Goal: Complete application form

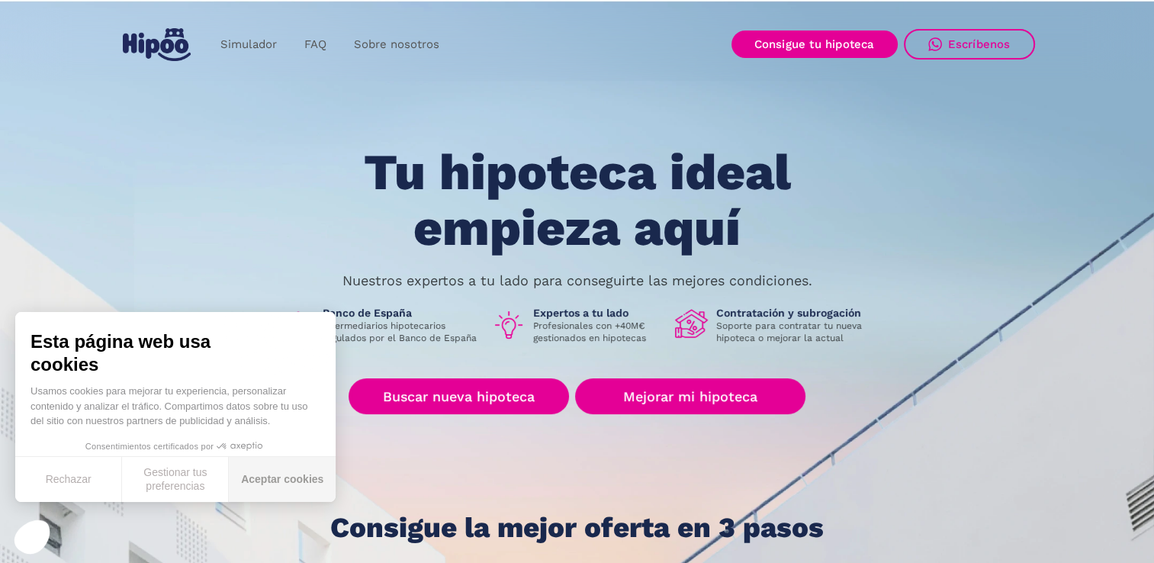
click at [272, 484] on button "Aceptar cookies" at bounding box center [282, 479] width 107 height 45
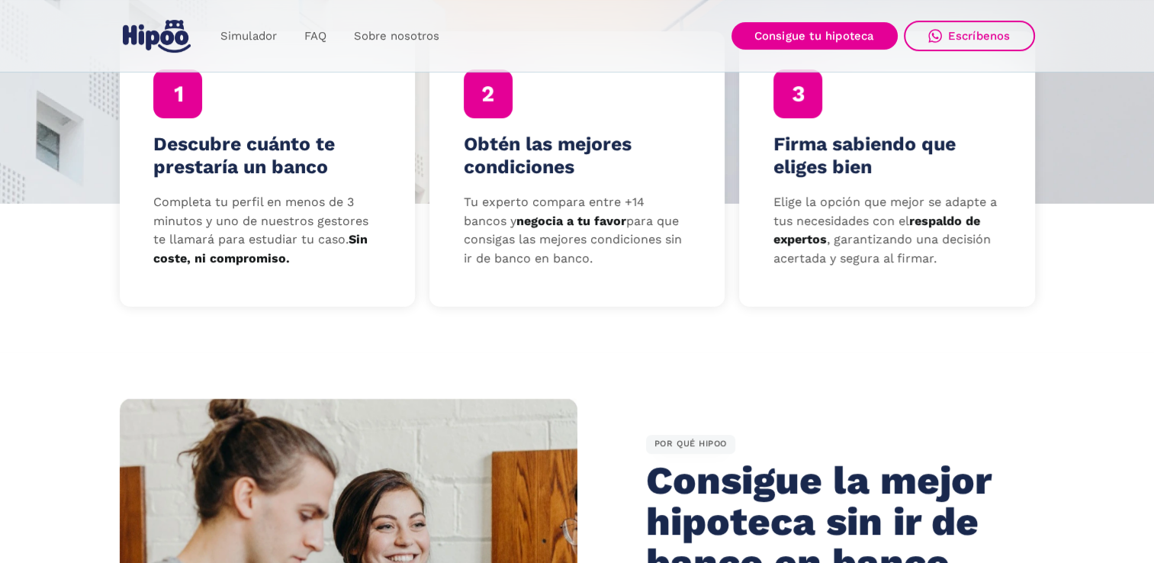
scroll to position [534, 0]
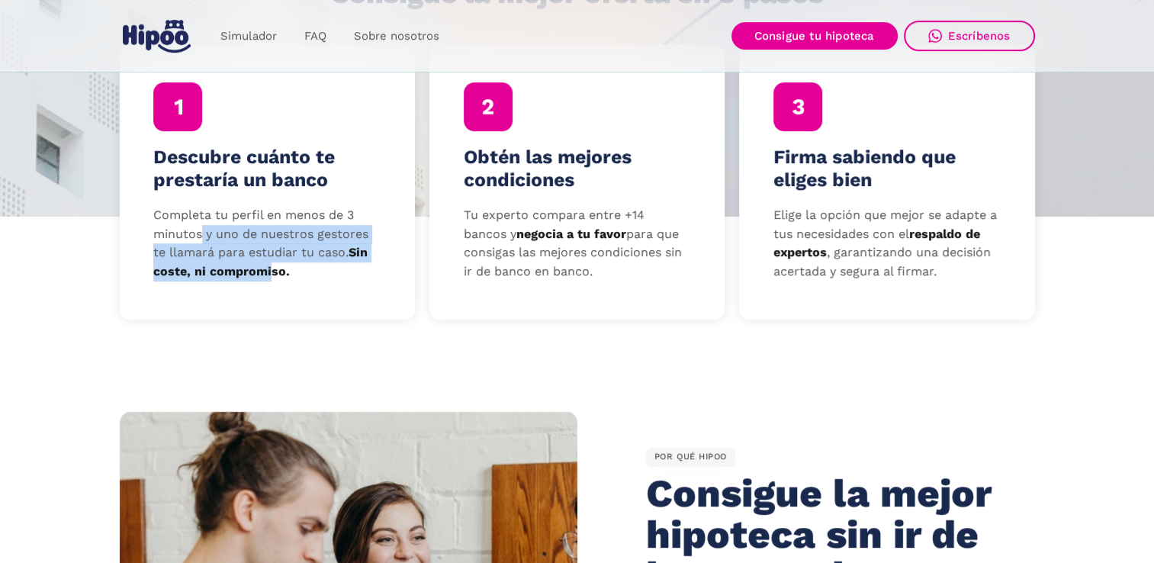
drag, startPoint x: 199, startPoint y: 237, endPoint x: 269, endPoint y: 265, distance: 74.9
click at [269, 265] on p "Completa tu perfil en menos de 3 minutos y uno de nuestros gestores te llamará …" at bounding box center [266, 244] width 227 height 76
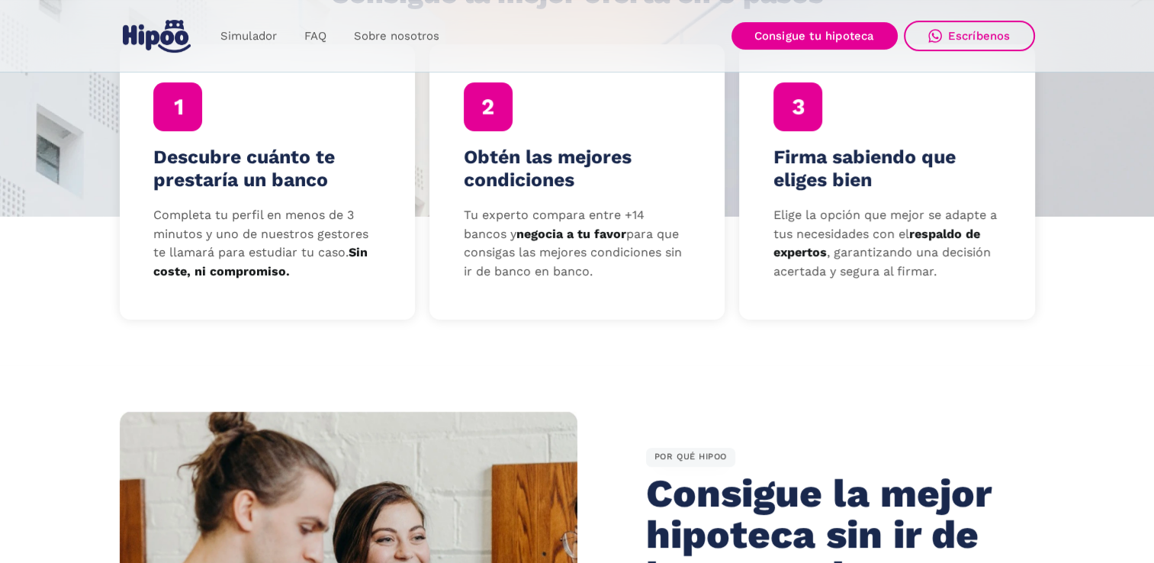
click at [558, 227] on strong "negocia a tu favor" at bounding box center [571, 234] width 110 height 14
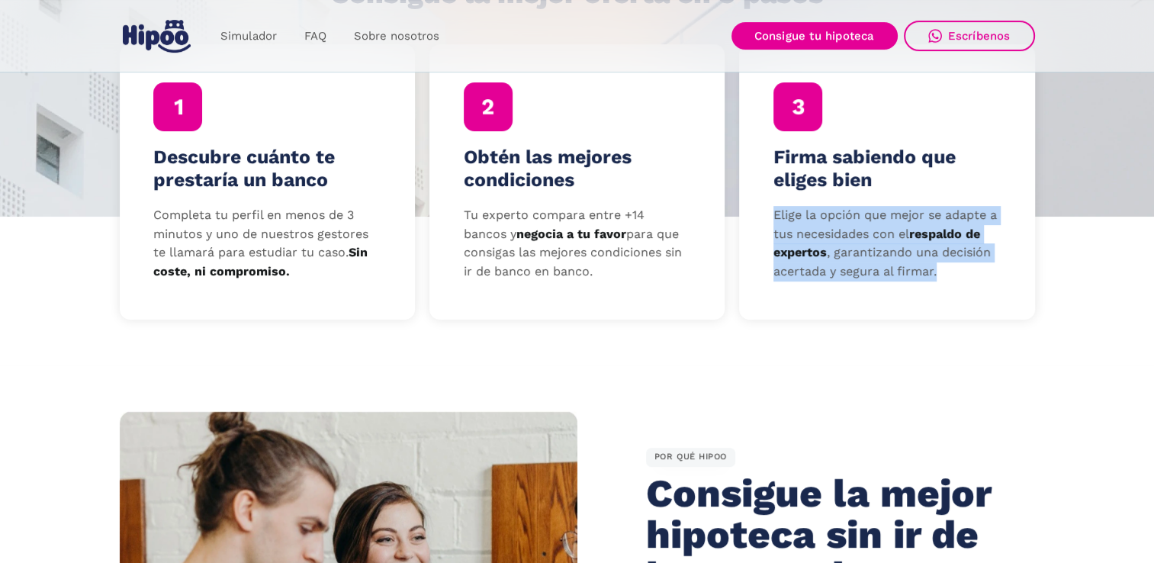
drag, startPoint x: 772, startPoint y: 220, endPoint x: 940, endPoint y: 279, distance: 177.8
click at [940, 279] on div "Firma sabiendo que eliges bien Elige la opción que mejor se adapte a tus necesi…" at bounding box center [886, 181] width 295 height 275
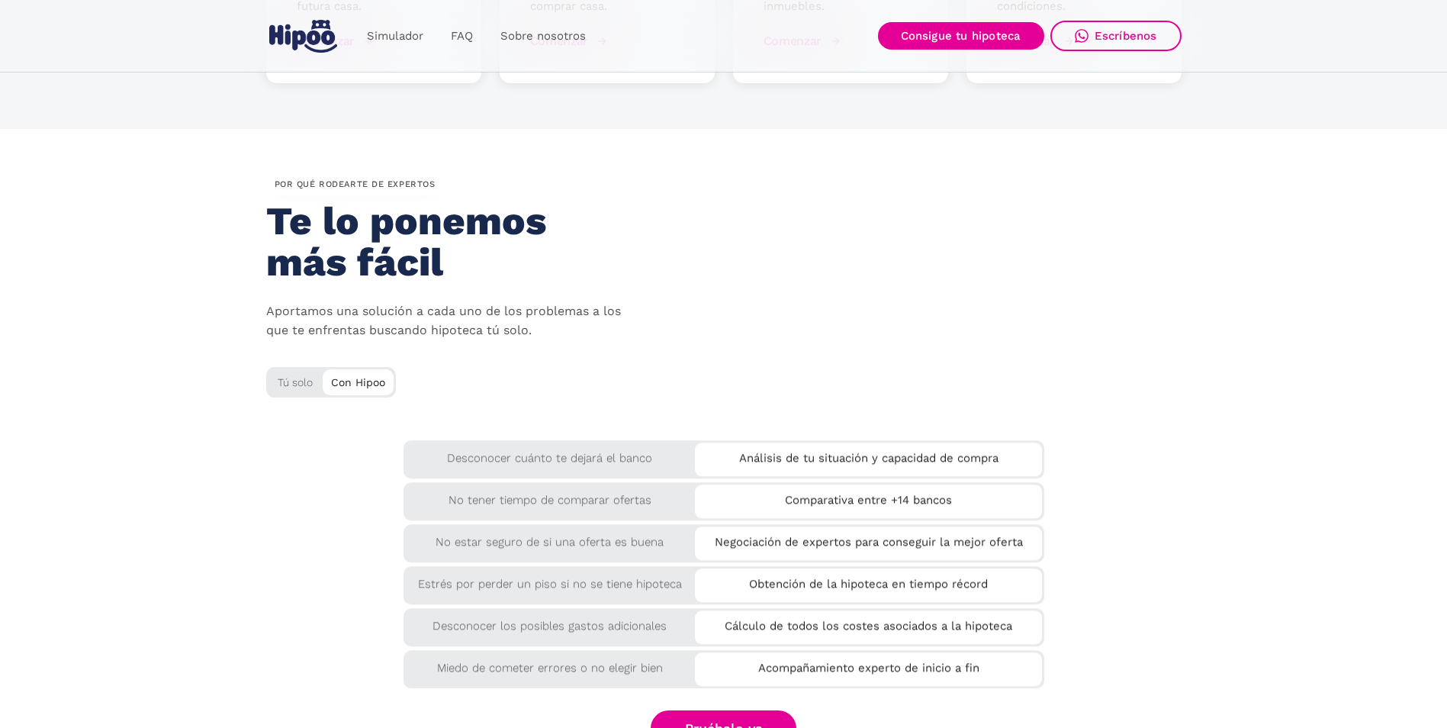
scroll to position [2441, 0]
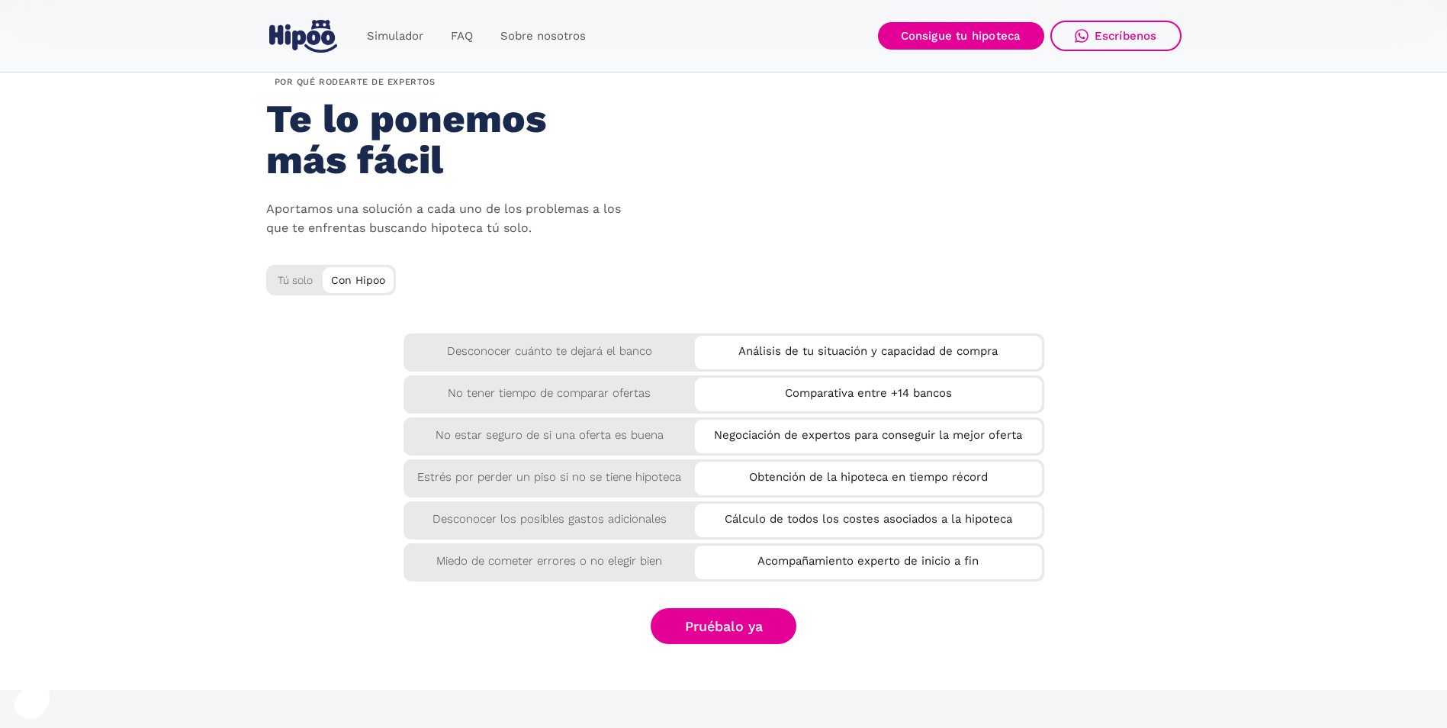
click at [766, 359] on div "Análisis de tu situación y capacidad de compra" at bounding box center [868, 348] width 347 height 25
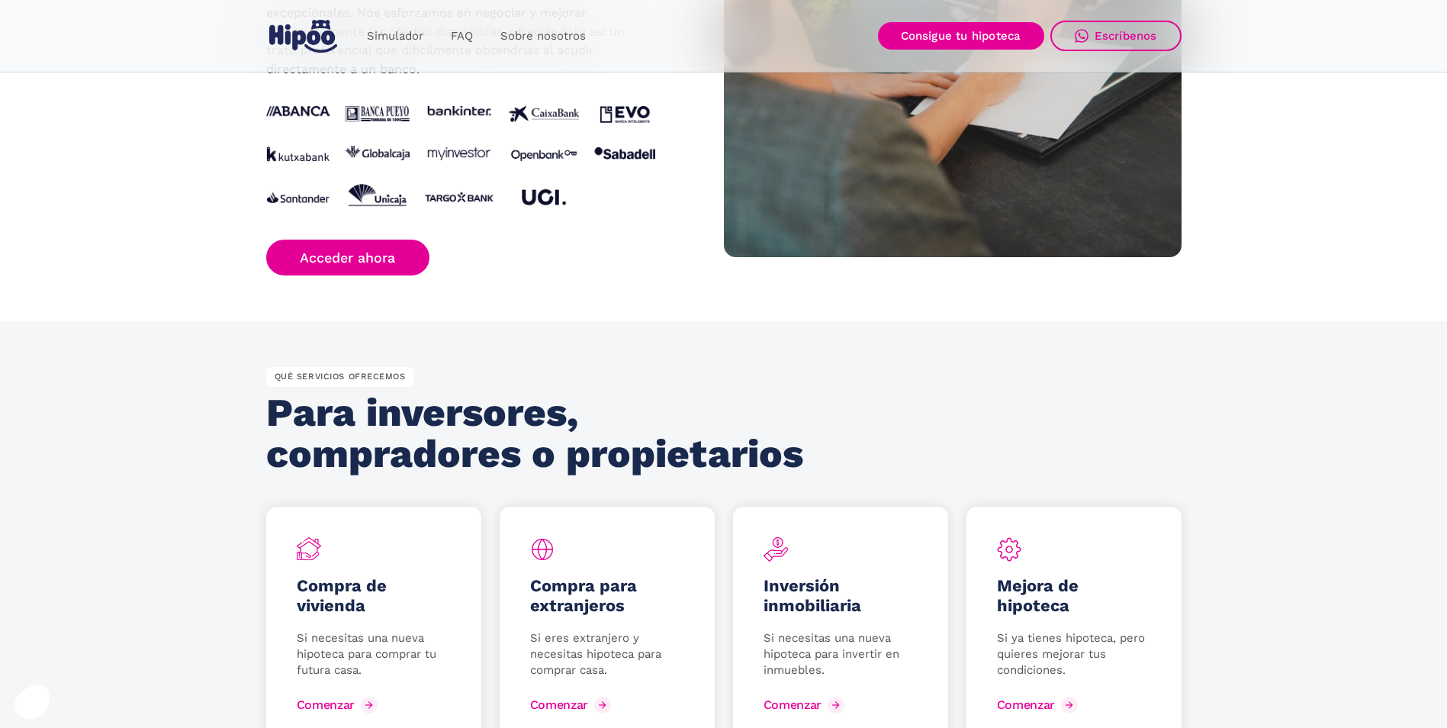
scroll to position [1678, 0]
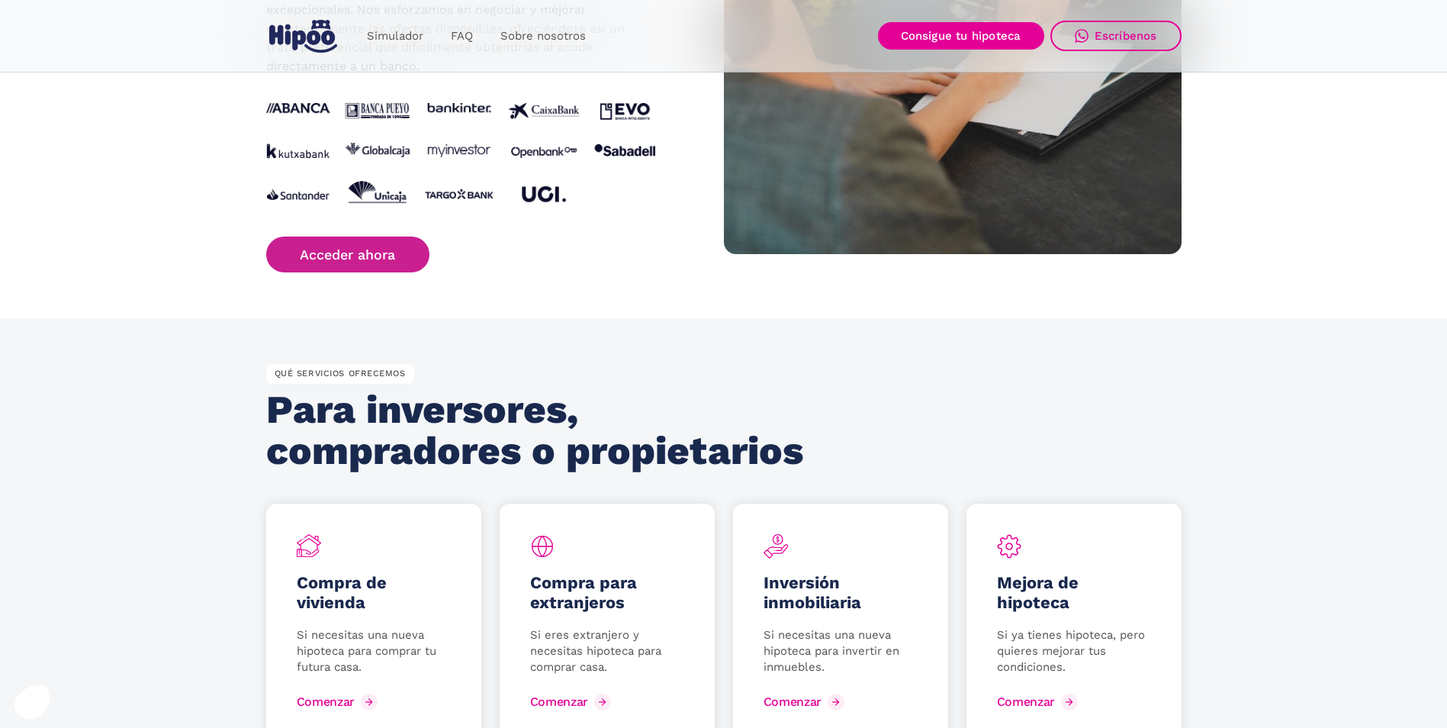
click at [339, 260] on link "Acceder ahora" at bounding box center [348, 254] width 164 height 36
